Goal: Information Seeking & Learning: Learn about a topic

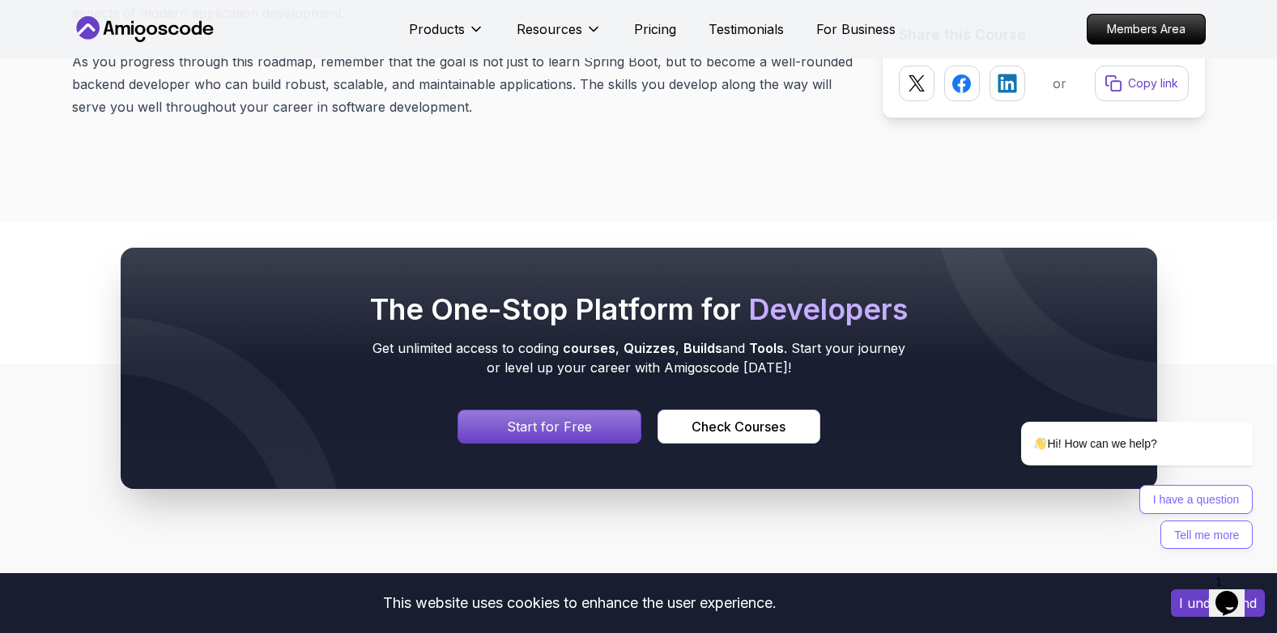
scroll to position [21111, 0]
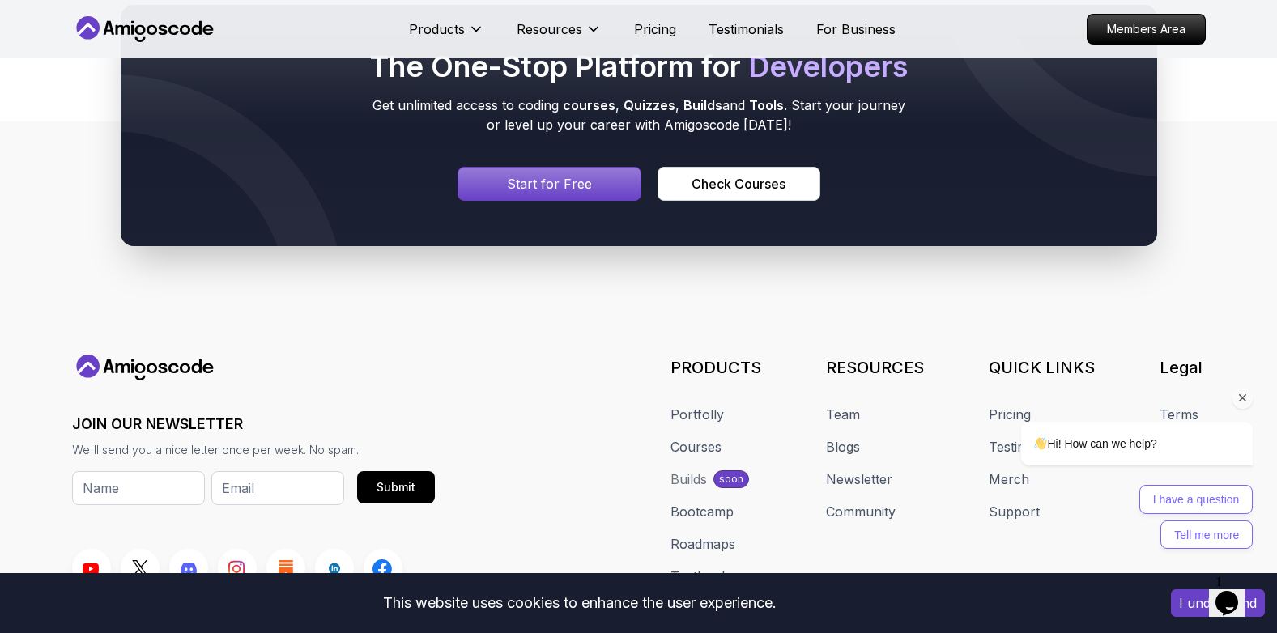
click at [1016, 282] on div "Hi! How can we help? I have a question Tell me more" at bounding box center [1115, 414] width 292 height 285
click at [1019, 278] on div "Hi! How can we help? I have a question Tell me more" at bounding box center [1115, 414] width 292 height 285
click at [1241, 397] on icon "Chat attention grabber" at bounding box center [1243, 398] width 15 height 15
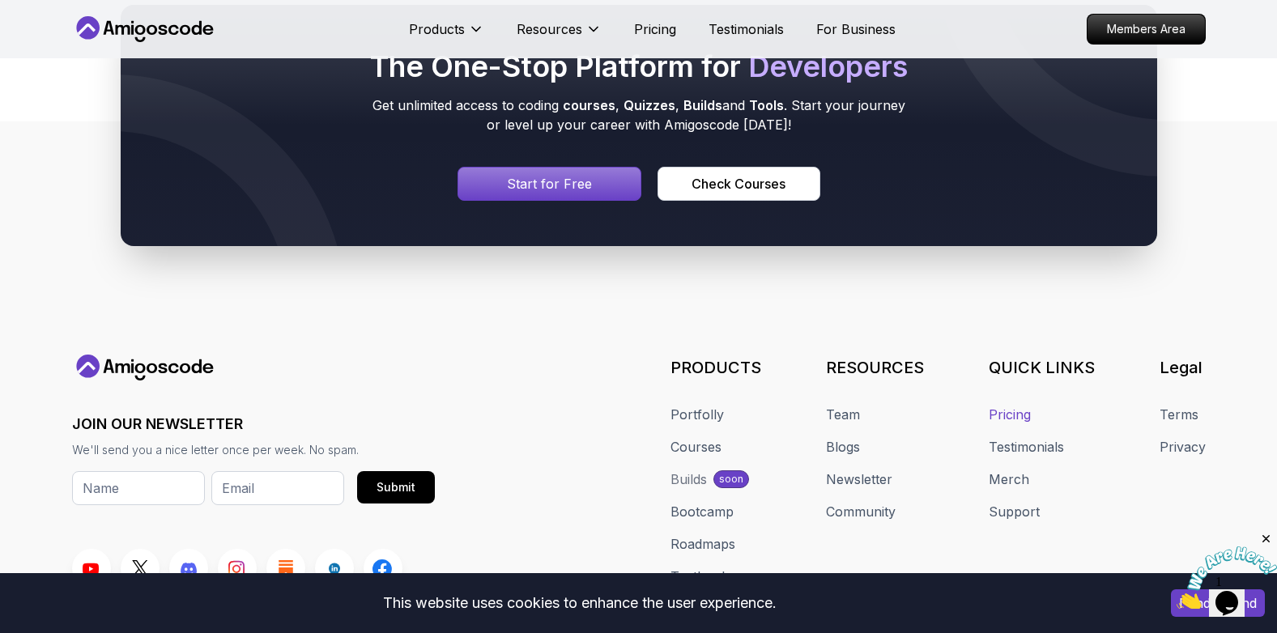
click at [1007, 405] on link "Pricing" at bounding box center [1010, 414] width 42 height 19
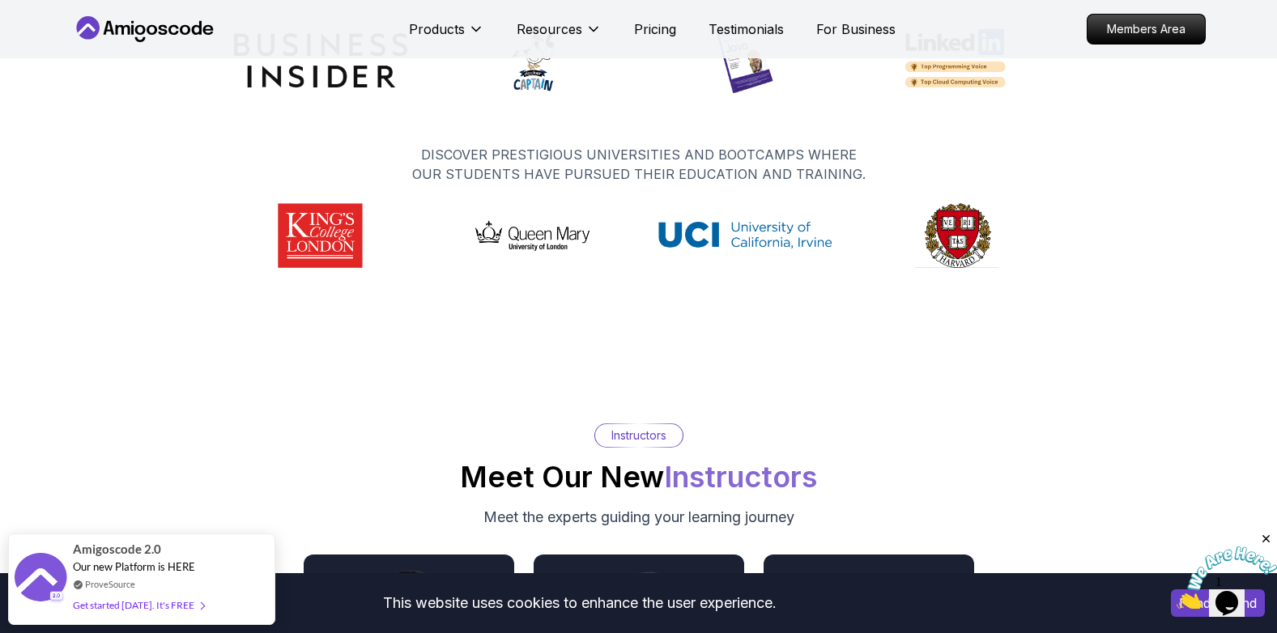
scroll to position [3772, 0]
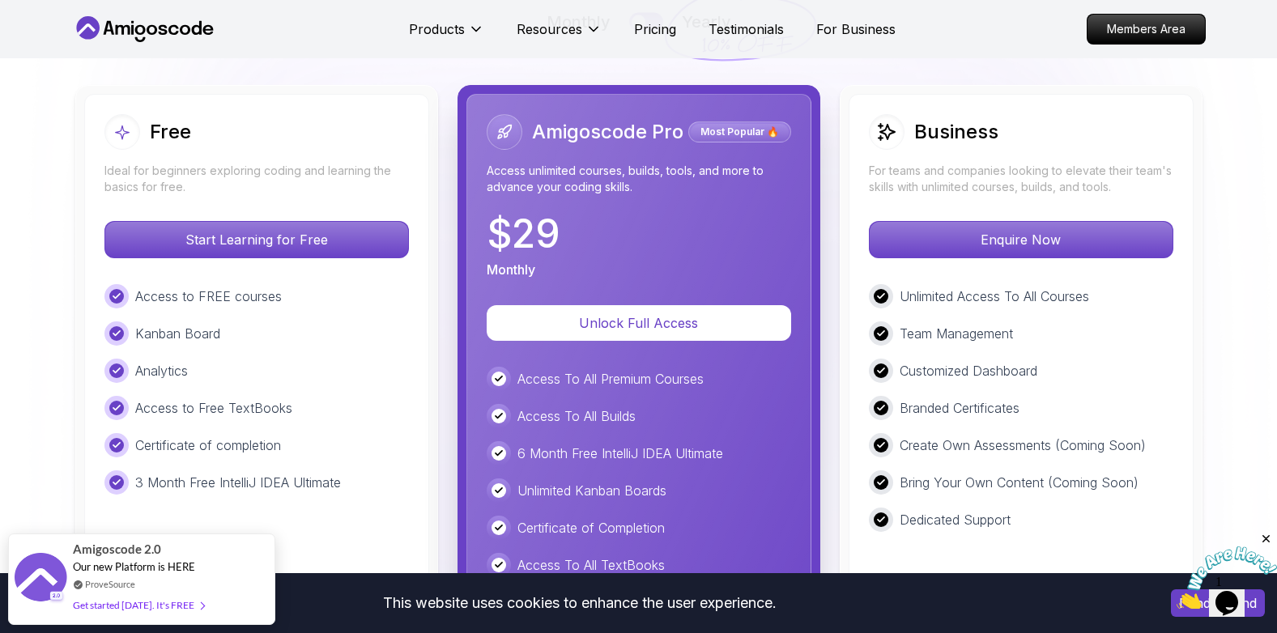
click at [636, 15] on div at bounding box center [639, 22] width 14 height 14
click at [641, 13] on button at bounding box center [646, 22] width 34 height 19
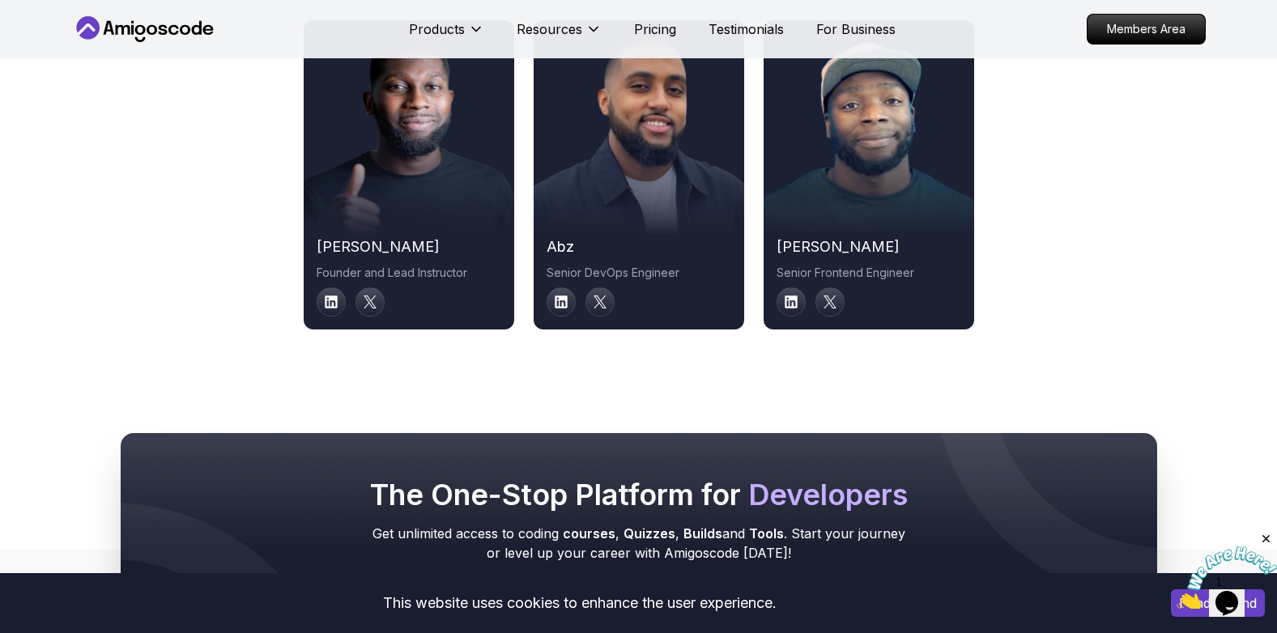
scroll to position [8509, 0]
